Goal: Communication & Community: Answer question/provide support

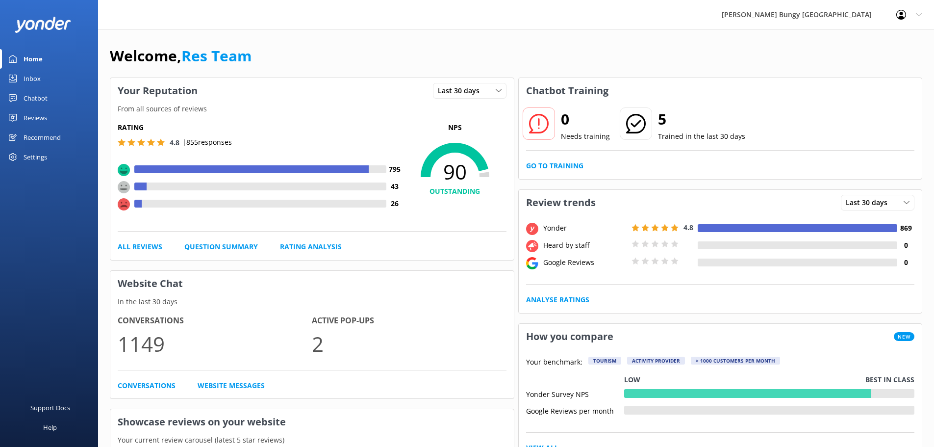
click at [329, 395] on div "Conversations 1149 Active Pop-ups 2 Conversations Website Messages" at bounding box center [311, 352] width 403 height 91
click at [75, 79] on link "Inbox" at bounding box center [49, 79] width 98 height 20
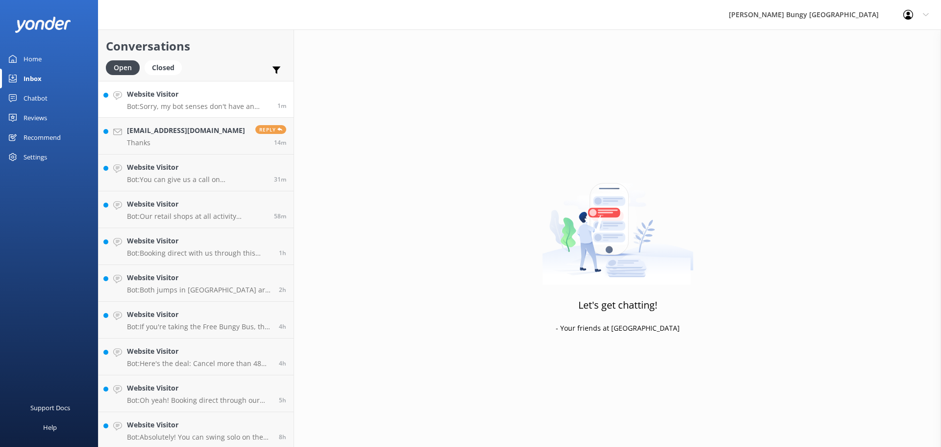
click at [169, 99] on h4 "Website Visitor" at bounding box center [198, 94] width 143 height 11
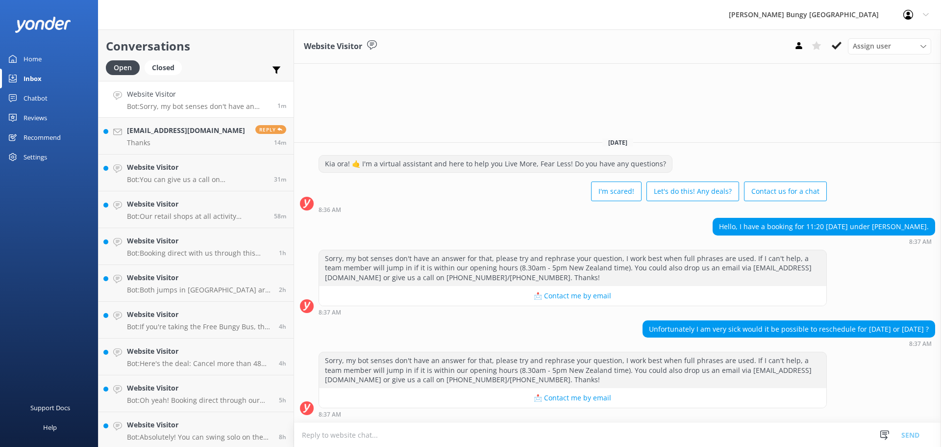
click at [662, 446] on textarea at bounding box center [617, 435] width 647 height 24
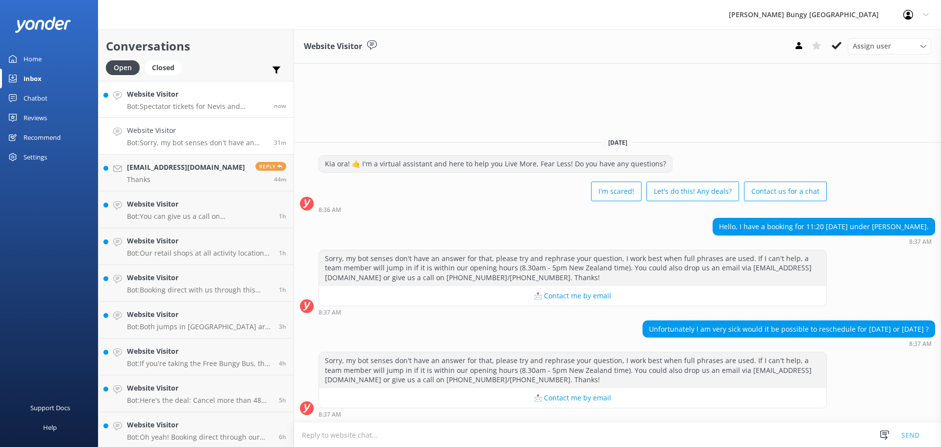
click at [151, 99] on h4 "Website Visitor" at bounding box center [197, 94] width 140 height 11
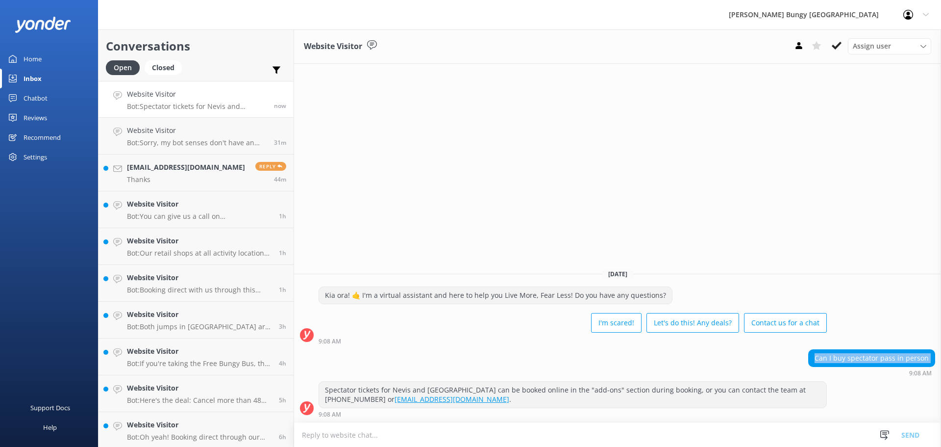
drag, startPoint x: 870, startPoint y: 378, endPoint x: 760, endPoint y: 367, distance: 109.9
click at [760, 367] on div "Can I buy spectator pass in person 9:08 AM" at bounding box center [617, 365] width 647 height 32
click at [760, 367] on div "Can I buy spectator pass in person 9:08 AM" at bounding box center [617, 362] width 647 height 27
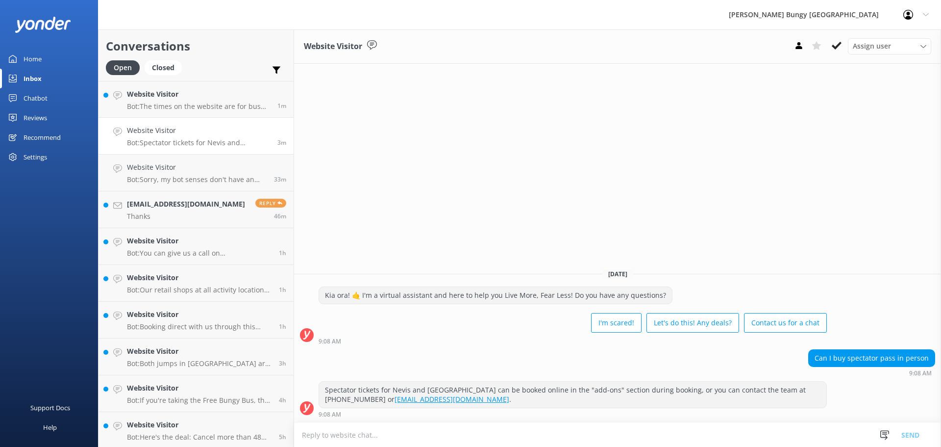
click at [523, 152] on div "Website Visitor Assign user Mike Voyce Michelle Gillard Tech Admin Dan Waugh Re…" at bounding box center [617, 237] width 647 height 417
click at [187, 130] on h4 "[EMAIL_ADDRESS][DOMAIN_NAME]" at bounding box center [197, 130] width 140 height 11
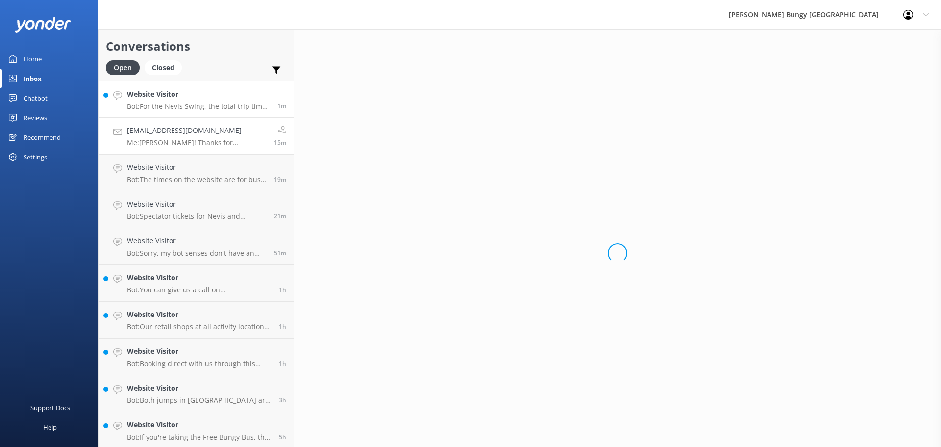
click at [185, 102] on p "Bot: For the Nevis Swing, the total trip time of 4 hours includes both the jour…" at bounding box center [198, 106] width 143 height 9
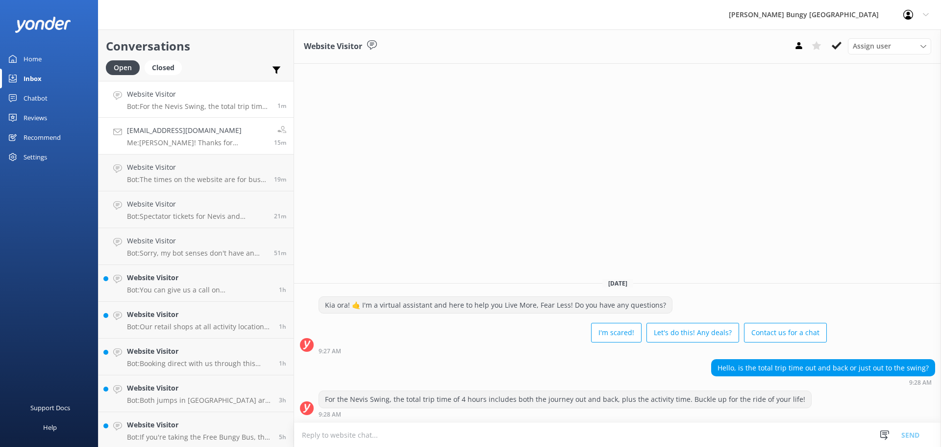
click at [202, 125] on h4 "[EMAIL_ADDRESS][DOMAIN_NAME]" at bounding box center [197, 130] width 140 height 11
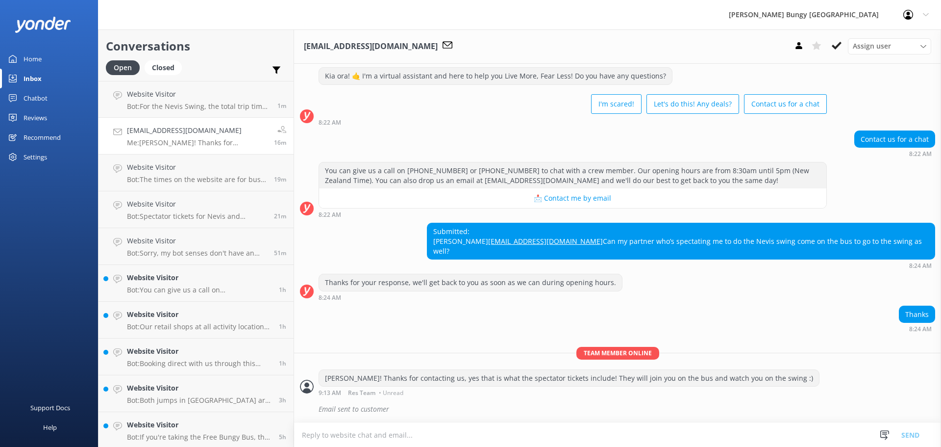
scroll to position [31, 0]
click at [210, 157] on link "Website Visitor Bot: The times on the website are for bus departures, so make s…" at bounding box center [196, 172] width 195 height 37
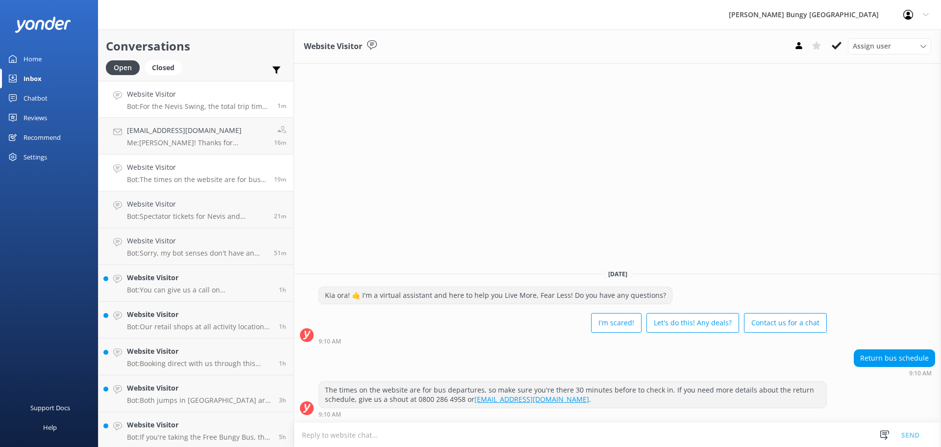
click at [209, 93] on h4 "Website Visitor" at bounding box center [198, 94] width 143 height 11
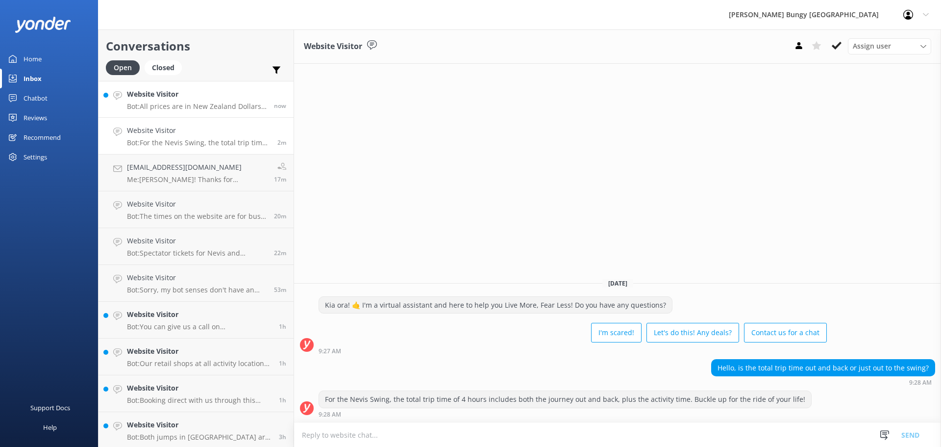
click at [249, 90] on h4 "Website Visitor" at bounding box center [197, 94] width 140 height 11
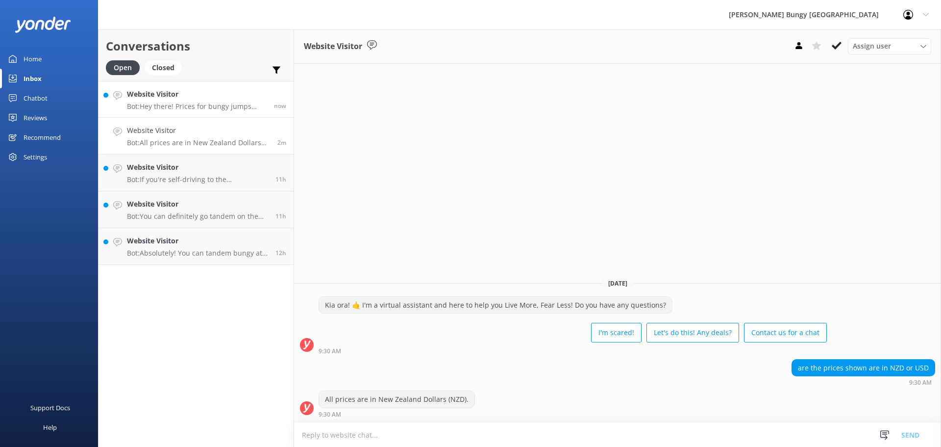
click at [174, 95] on h4 "Website Visitor" at bounding box center [197, 94] width 140 height 11
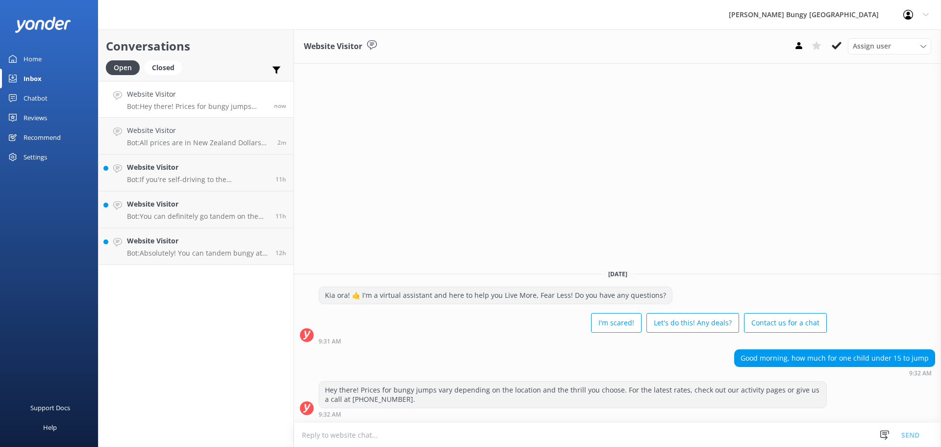
click at [796, 429] on textarea at bounding box center [617, 435] width 647 height 24
click at [194, 215] on p "Bot: You can definitely go tandem on the Taupō Swing! Prices are charged per pe…" at bounding box center [197, 216] width 141 height 9
